Goal: Task Accomplishment & Management: Manage account settings

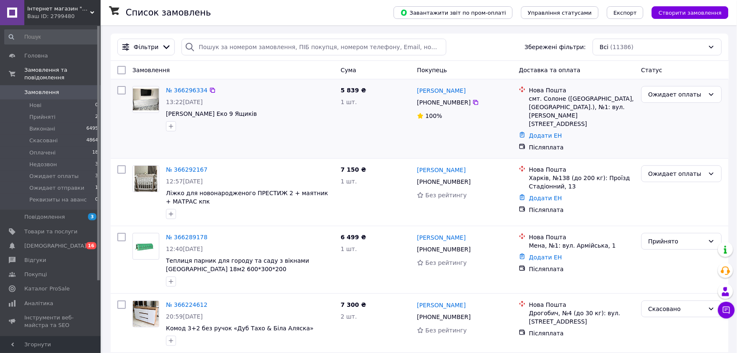
click at [112, 116] on div "№ 366296334 13:22[DATE] [PERSON_NAME] Еко 9 Ящиків 5 839 ₴ 1 шт. [PERSON_NAME] …" at bounding box center [420, 118] width 618 height 79
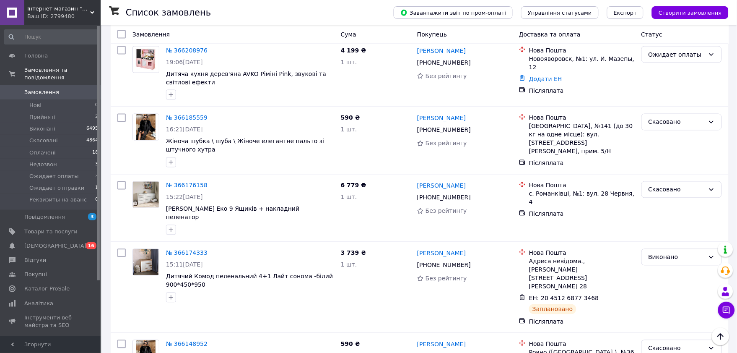
scroll to position [326, 0]
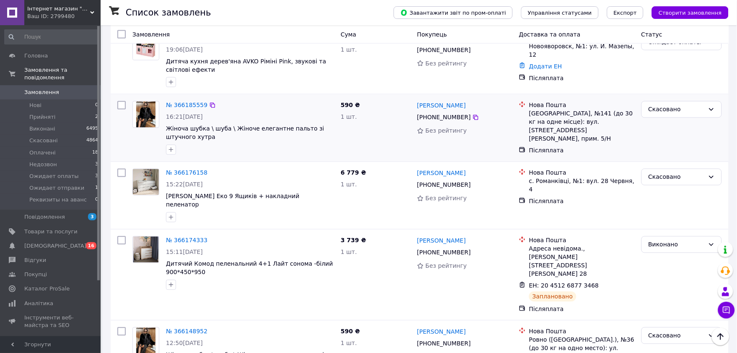
click at [112, 133] on div "№ 366185559 16:21[DATE] Жіноча шубка \ шуба \ Жіноче елегантне пальто зі штучно…" at bounding box center [420, 127] width 618 height 67
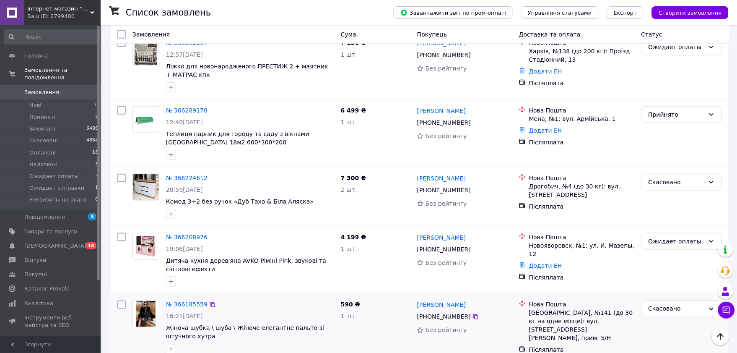
scroll to position [233, 0]
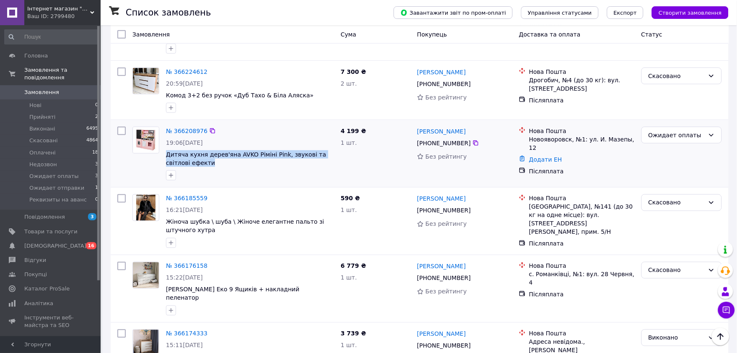
copy span "Дитяча кухня дерев'яна AVKO Ріміні Pink, звукові та світлові ефекти"
drag, startPoint x: 191, startPoint y: 157, endPoint x: 164, endPoint y: 147, distance: 28.8
click at [164, 147] on div "№ 366208976 19:06[DATE] Дитяча кухня дерев'яна AVKO Ріміні Pink, звукові та сві…" at bounding box center [250, 153] width 175 height 60
copy span "Дитяча кухня дерев'яна AVKO Ріміні Pink, звукові та світлові ефекти"
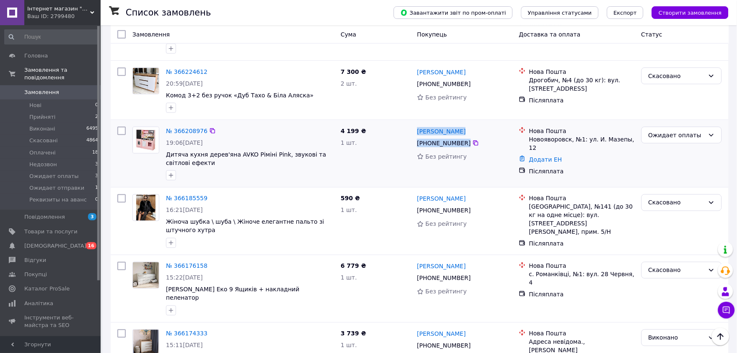
copy div "[PERSON_NAME] [PHONE_NUMBER]"
drag, startPoint x: 477, startPoint y: 136, endPoint x: 657, endPoint y: 26, distance: 210.9
click at [422, 123] on div "[PERSON_NAME] [PHONE_NUMBER] Без рейтингу" at bounding box center [465, 153] width 102 height 60
copy div "Нова Пошта Новояворовск, №1: ул. И. Мазепы, 12"
drag, startPoint x: 634, startPoint y: 131, endPoint x: 525, endPoint y: 123, distance: 109.8
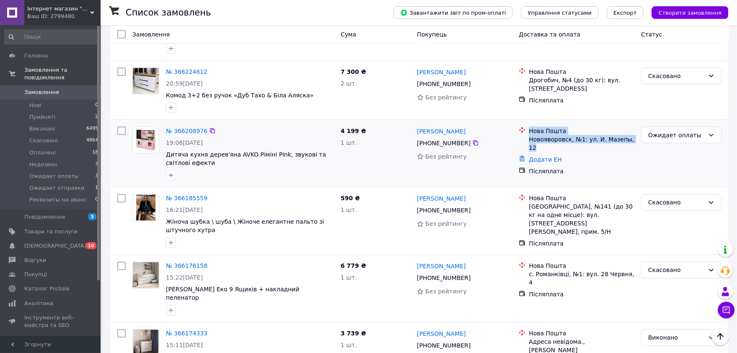
click at [525, 127] on div "Нова Пошта Новояворовск, №1: ул. И. Мазепы, 12" at bounding box center [577, 139] width 119 height 25
click at [691, 130] on div "Ожидает оплаты" at bounding box center [677, 134] width 56 height 9
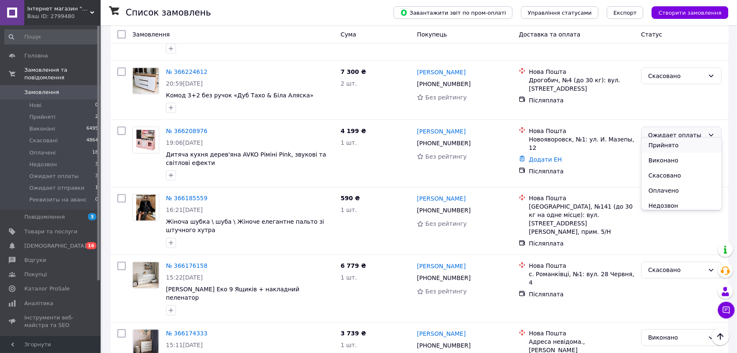
click at [673, 147] on li "Прийнято" at bounding box center [682, 145] width 80 height 15
click at [474, 141] on icon at bounding box center [476, 143] width 5 height 5
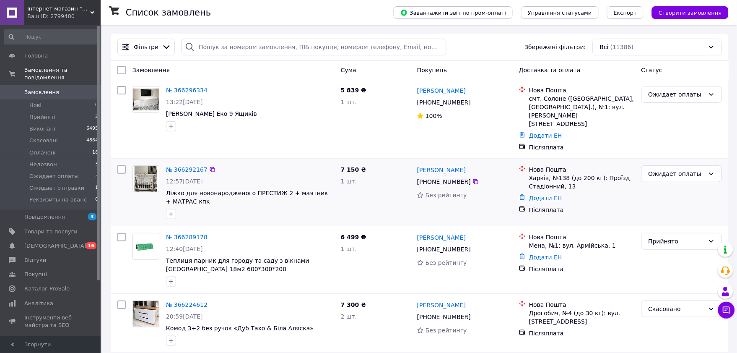
scroll to position [47, 0]
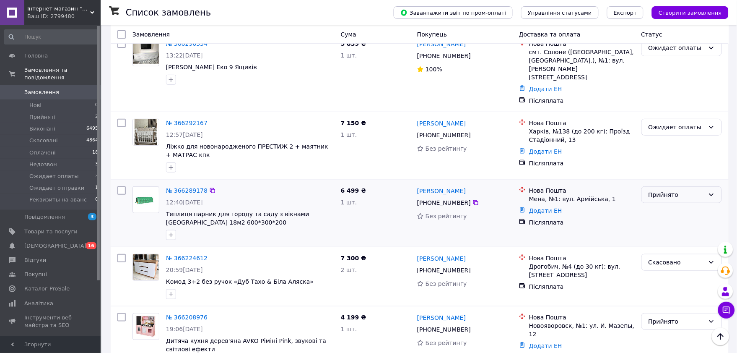
click at [683, 190] on div "Прийнято" at bounding box center [677, 194] width 56 height 9
click at [660, 209] on li "Виконано" at bounding box center [682, 205] width 80 height 15
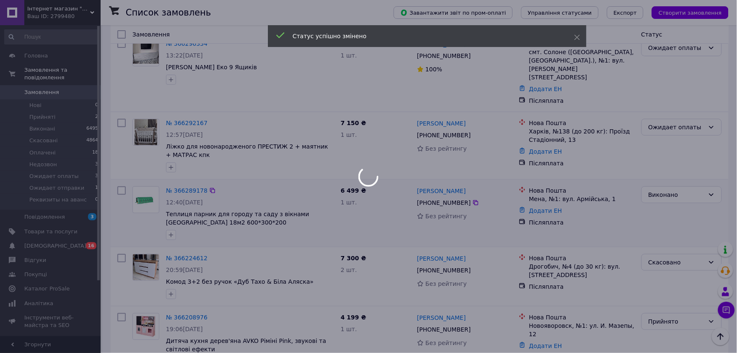
click at [674, 190] on div "Виконано" at bounding box center [677, 194] width 56 height 9
click at [674, 183] on div at bounding box center [368, 176] width 737 height 353
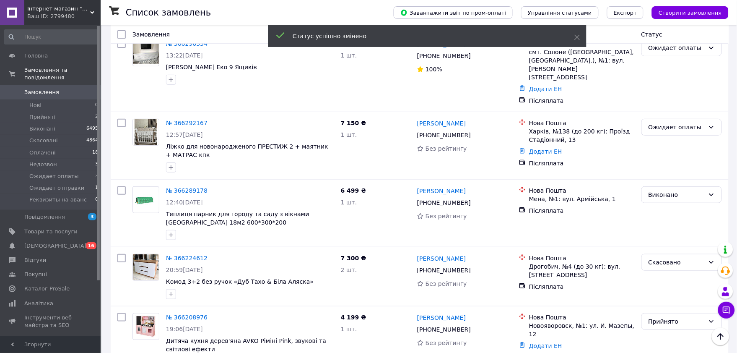
click at [672, 190] on div "Виконано" at bounding box center [677, 194] width 56 height 9
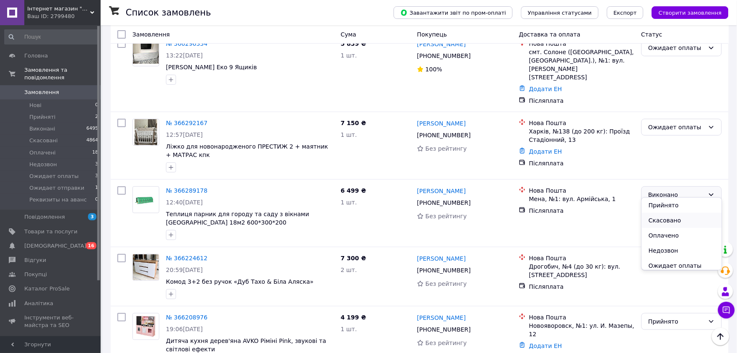
click at [675, 216] on li "Скасовано" at bounding box center [682, 220] width 80 height 15
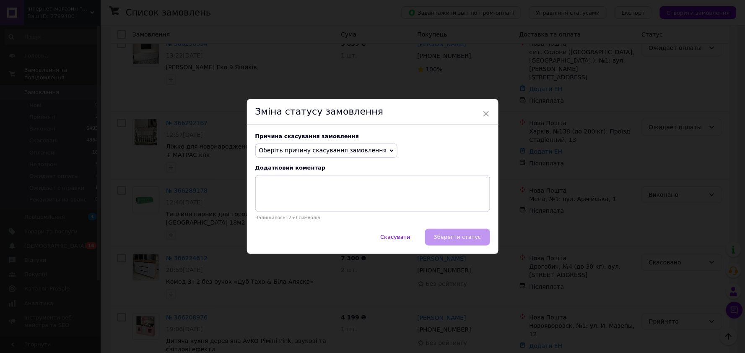
click at [295, 151] on span "Оберіть причину скасування замовлення" at bounding box center [323, 150] width 128 height 7
drag, startPoint x: 285, startPoint y: 179, endPoint x: 313, endPoint y: 190, distance: 29.8
click at [285, 179] on li "Немає різновиду товару" at bounding box center [327, 179] width 142 height 12
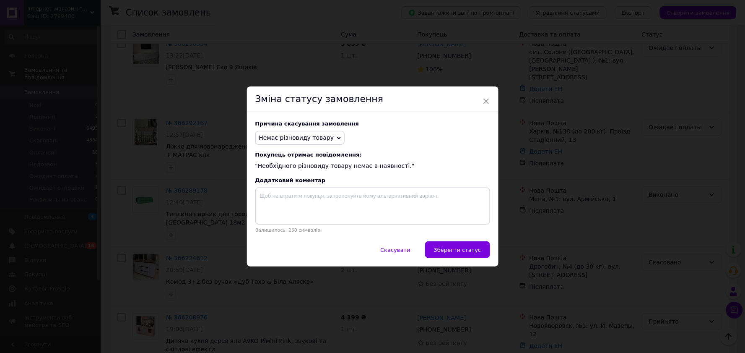
click at [430, 253] on div "Скасувати   Зберегти статус" at bounding box center [373, 253] width 252 height 25
click at [449, 253] on span "Зберегти статус" at bounding box center [457, 250] width 47 height 6
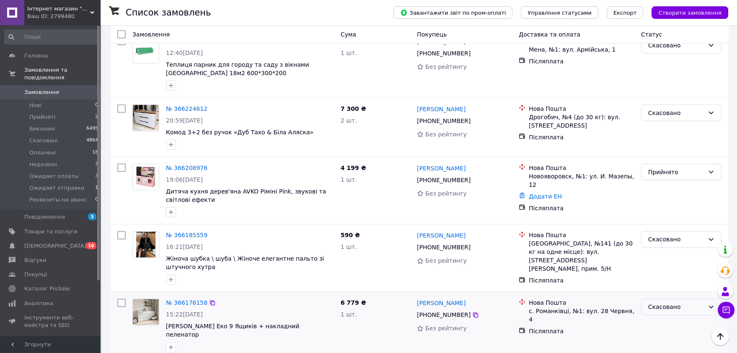
scroll to position [186, 0]
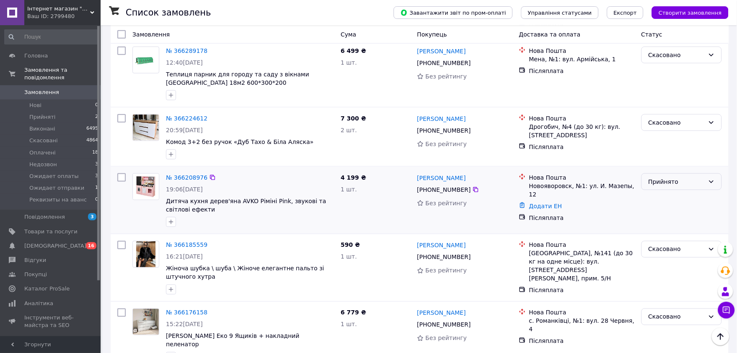
click at [669, 177] on div "Прийнято" at bounding box center [677, 181] width 56 height 9
click at [665, 198] on li "Виконано" at bounding box center [682, 191] width 80 height 15
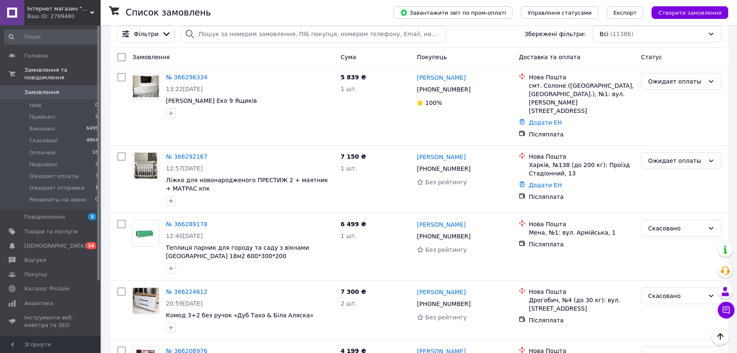
scroll to position [0, 0]
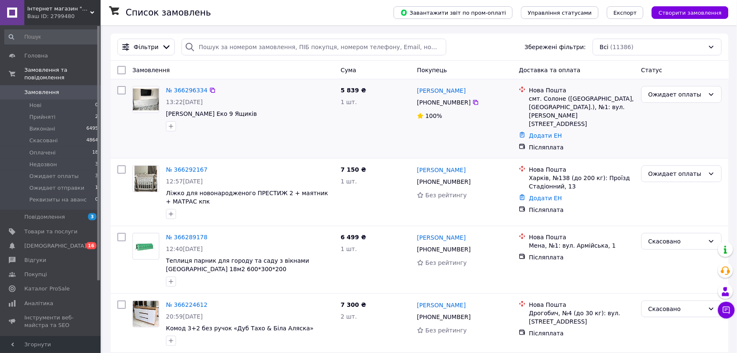
click at [115, 109] on div at bounding box center [121, 119] width 15 height 72
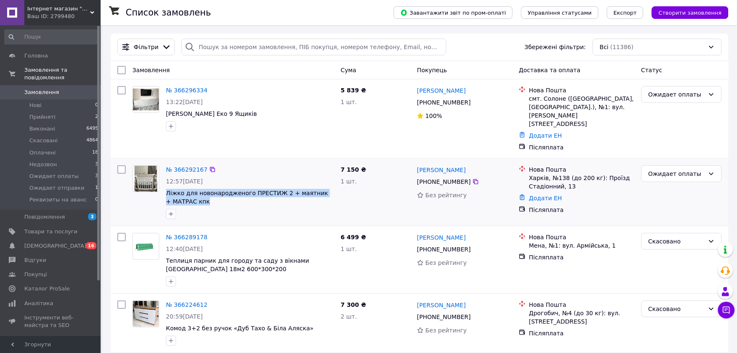
copy span "Ліжко для новонародженого ПРЕСТИЖ 2 + маятник + МАТРАС кпк"
drag, startPoint x: 163, startPoint y: 182, endPoint x: 234, endPoint y: 190, distance: 71.8
click at [234, 190] on div "№ 366292167 12:57[DATE] Ліжко для новонародженого ПРЕСТИЖ 2 + маятник + МАТРАС …" at bounding box center [250, 192] width 175 height 60
click at [122, 199] on div at bounding box center [121, 192] width 15 height 60
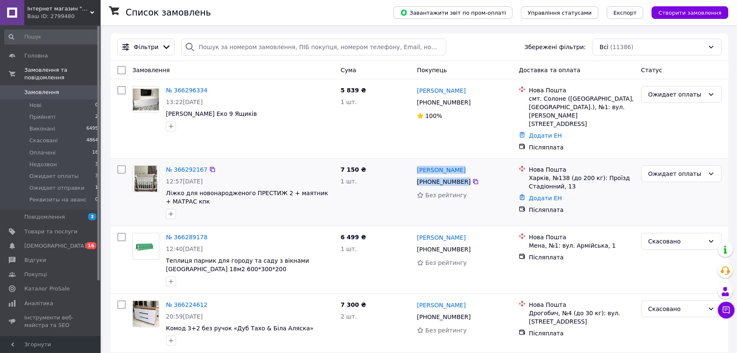
copy div "[PERSON_NAME] [PHONE_NUMBER]"
drag, startPoint x: 488, startPoint y: 175, endPoint x: 417, endPoint y: 161, distance: 72.7
click at [417, 162] on div "[PERSON_NAME] [PHONE_NUMBER] Без рейтингу" at bounding box center [465, 192] width 102 height 60
drag, startPoint x: 114, startPoint y: 197, endPoint x: 133, endPoint y: 195, distance: 19.4
click at [114, 197] on div at bounding box center [121, 192] width 15 height 60
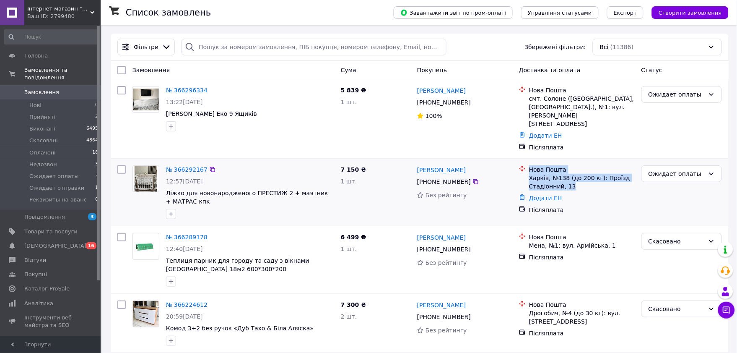
copy div "Нова Пошта Харків, №138 (до 200 кг): Проїзд Стадіонний, 13"
drag, startPoint x: 577, startPoint y: 178, endPoint x: 521, endPoint y: 159, distance: 59.0
click at [521, 165] on div "Нова Пошта Харків, №138 (до 200 кг): Проїзд Стадіонний, 13" at bounding box center [577, 177] width 119 height 25
click at [135, 198] on div at bounding box center [146, 192] width 34 height 60
